Goal: Transaction & Acquisition: Purchase product/service

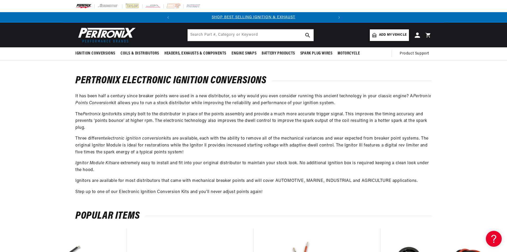
click at [380, 37] on span "Add my vehicle" at bounding box center [393, 35] width 28 height 5
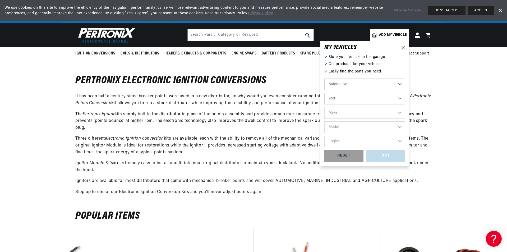
click at [381, 87] on select "Automotive Agricultural Industrial Marine Motorcycle" at bounding box center [365, 85] width 81 height 12
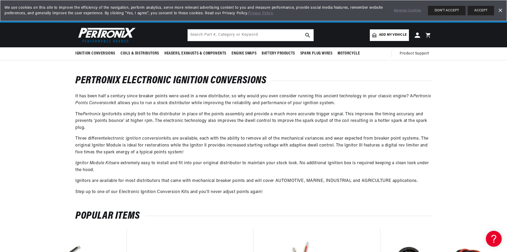
click at [412, 78] on h1 "PerTronix Electronic Ignition Conversions" at bounding box center [253, 80] width 357 height 9
click at [384, 39] on link "Add my vehicle" at bounding box center [389, 35] width 39 height 12
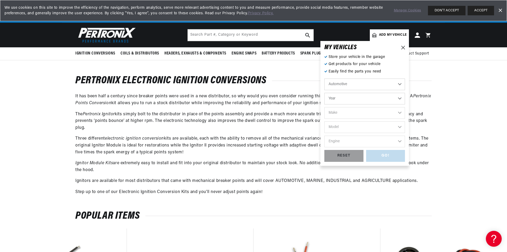
scroll to position [0, 160]
click at [363, 99] on select "Year 2026 2025 2024 2023 2022 2021 2020 2019 2018 2017 2016 2015 2014 2013 2012…" at bounding box center [365, 99] width 81 height 12
click at [362, 97] on select "Year 2026 2025 2024 2023 2022 2021 2020 2019 2018 2017 2016 2015 2014 2013 2012…" at bounding box center [365, 99] width 81 height 12
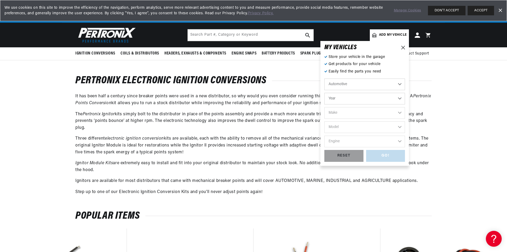
scroll to position [0, 0]
select select "2024"
click at [325, 93] on select "Year 2026 2025 2024 2023 2022 2021 2020 2019 2018 2017 2016 2015 2014 2013 2012…" at bounding box center [365, 99] width 81 height 12
click at [383, 98] on select "2026 2025 2024 2023 2022 2021 2020 2019 2018 2017 2016 2015 2014 2013 2012 2011…" at bounding box center [365, 99] width 81 height 12
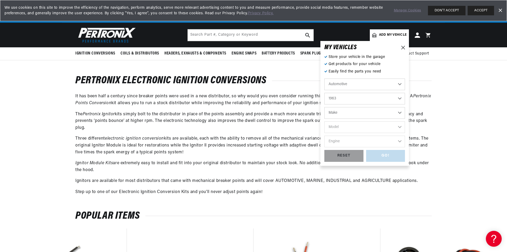
click at [325, 93] on select "2026 2025 2024 2023 2022 2021 2020 2019 2018 2017 2016 2015 2014 2013 2012 2011…" at bounding box center [365, 99] width 81 height 12
select select "1963"
click at [384, 112] on select "Make American Motors Aston Martin Austin Austin Healey Bentley Buick Cadillac C…" at bounding box center [365, 113] width 81 height 12
select select "Cadillac"
click at [325, 107] on select "Make American Motors Aston Martin Austin Austin Healey Bentley Buick Cadillac C…" at bounding box center [365, 113] width 81 height 12
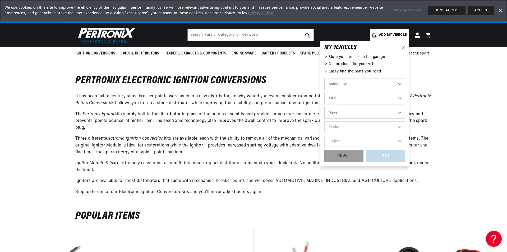
select select "Cadillac"
click at [378, 128] on select "Model DeVille Eldorado Series 60 Fleetwood Series 62 Series 75 Fleetwood" at bounding box center [365, 127] width 81 height 12
select select "DeVille"
click at [325, 121] on select "Model DeVille Eldorado Series 60 Fleetwood Series 62 Series 75 Fleetwood" at bounding box center [365, 127] width 81 height 12
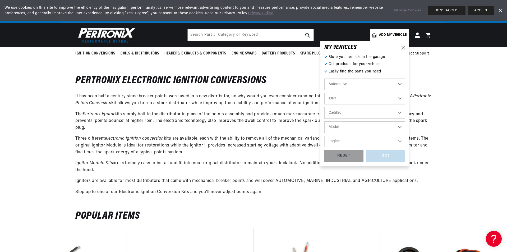
select select "DeVille"
click at [364, 141] on select "Engine 6.4L" at bounding box center [365, 142] width 81 height 12
select select "6.4L"
click at [325, 136] on select "Engine 6.4L" at bounding box center [365, 142] width 81 height 12
select select "6.4L"
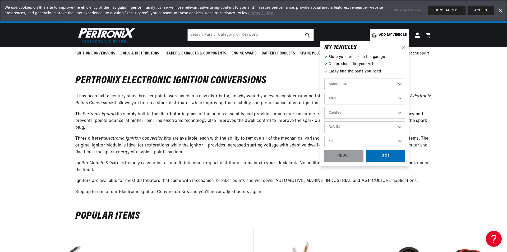
click at [379, 157] on div "GO!" at bounding box center [385, 156] width 39 height 12
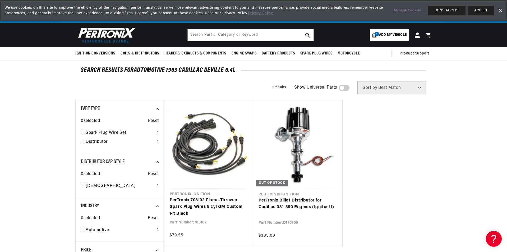
scroll to position [0, 160]
click at [449, 92] on section "SEARCH RESULTS FOR Automotive 1963 Cadillac DeVille 6.4L Filters 2 results Show…" at bounding box center [253, 241] width 507 height 363
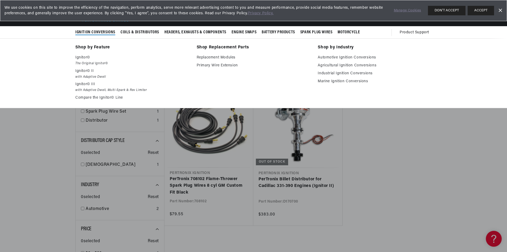
scroll to position [0, 0]
click at [88, 57] on p "Ignitor©" at bounding box center [132, 57] width 114 height 6
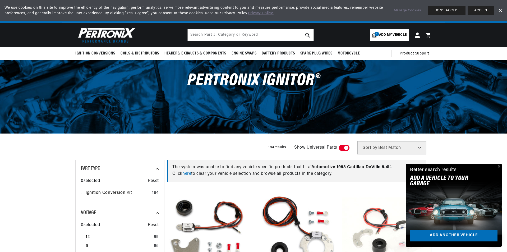
click at [254, 143] on div "Filters 184 results Show Universal Parts Sort by Best Match Featured Name, A-Z …" at bounding box center [253, 147] width 357 height 13
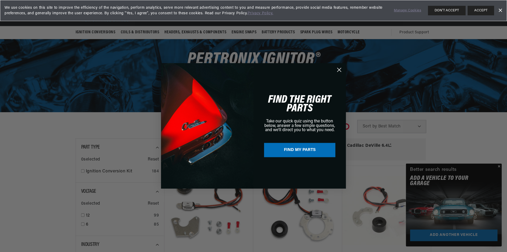
scroll to position [0, 160]
click at [335, 70] on div "FIND THE RIGHT PARTS Take our quick quiz using the button below, answer a few s…" at bounding box center [297, 125] width 87 height 115
click at [339, 70] on circle "Close dialog" at bounding box center [339, 70] width 9 height 9
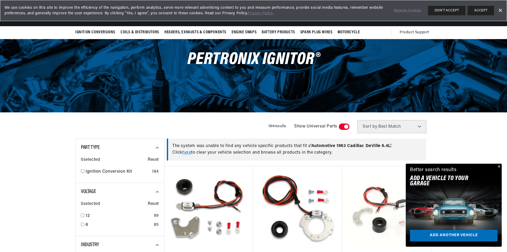
click at [498, 166] on button "Close" at bounding box center [499, 167] width 6 height 6
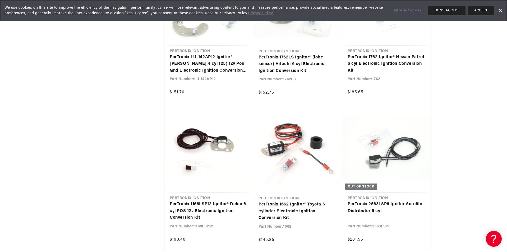
scroll to position [1118, 0]
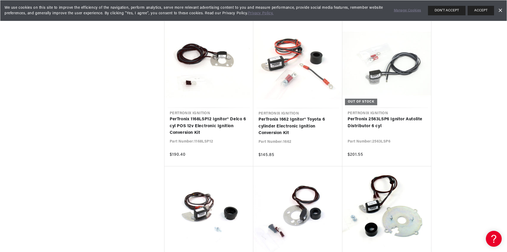
drag, startPoint x: 507, startPoint y: 127, endPoint x: 507, endPoint y: 137, distance: 9.5
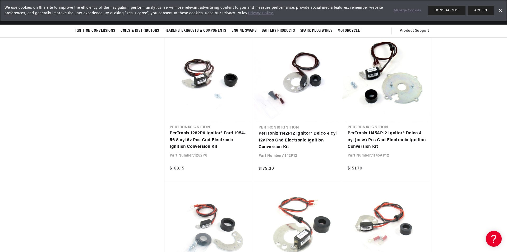
scroll to position [1324, 0]
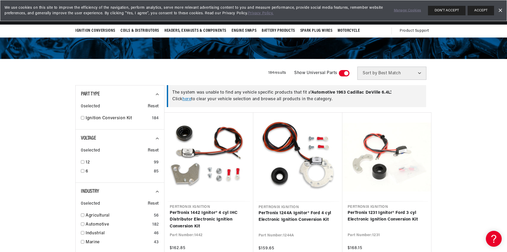
scroll to position [0, 160]
click at [84, 162] on input "checkbox" at bounding box center [82, 161] width 3 height 3
checkbox input "true"
drag, startPoint x: 507, startPoint y: 50, endPoint x: 509, endPoint y: 52, distance: 3.6
click at [507, 52] on html "Skip to content Your cart Your cart is empty Get the right parts the first time…" at bounding box center [253, 51] width 507 height 252
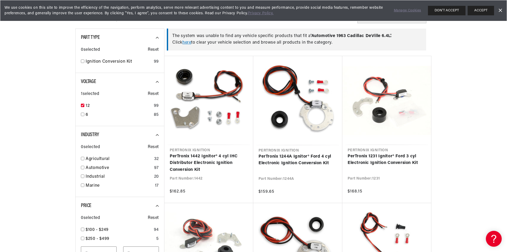
scroll to position [145, 0]
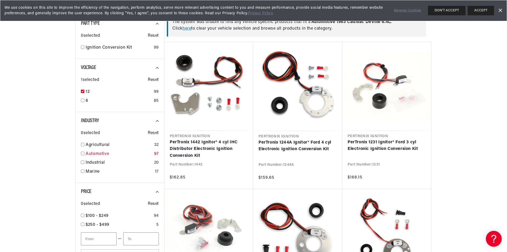
click at [82, 154] on input "checkbox" at bounding box center [82, 153] width 3 height 3
checkbox input "true"
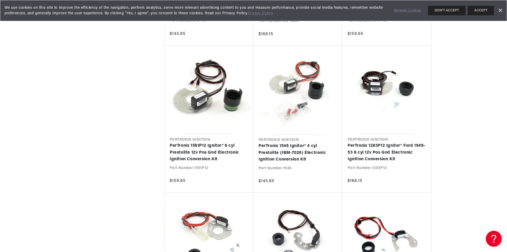
scroll to position [3418, 0]
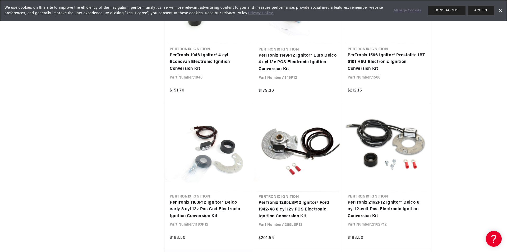
scroll to position [0, 160]
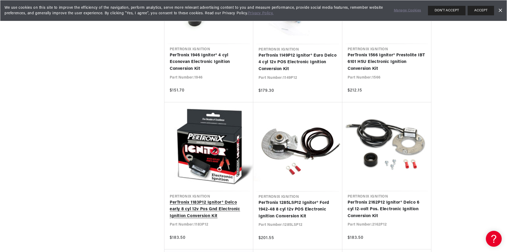
click at [204, 204] on link "PerTronix 1183P12 Ignitor® Delco early 8 cyl 12v Pos Gnd Electronic Ignition Co…" at bounding box center [209, 209] width 78 height 20
